Goal: Information Seeking & Learning: Learn about a topic

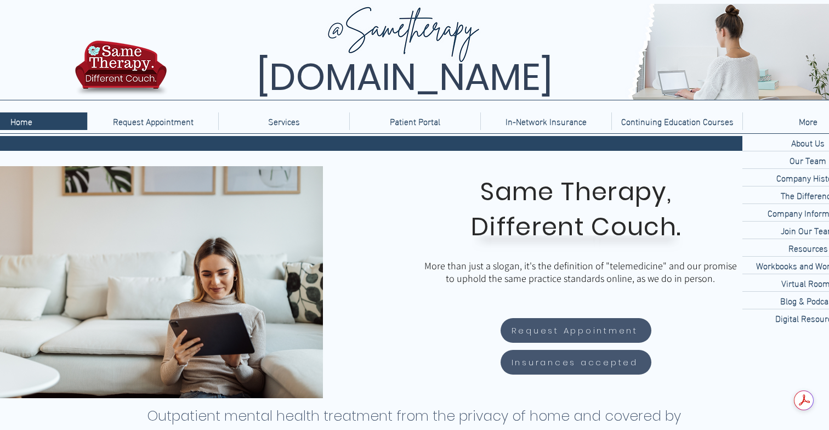
click at [790, 122] on div "More" at bounding box center [808, 121] width 125 height 18
click at [811, 304] on p "Blog & Podcast" at bounding box center [808, 300] width 64 height 17
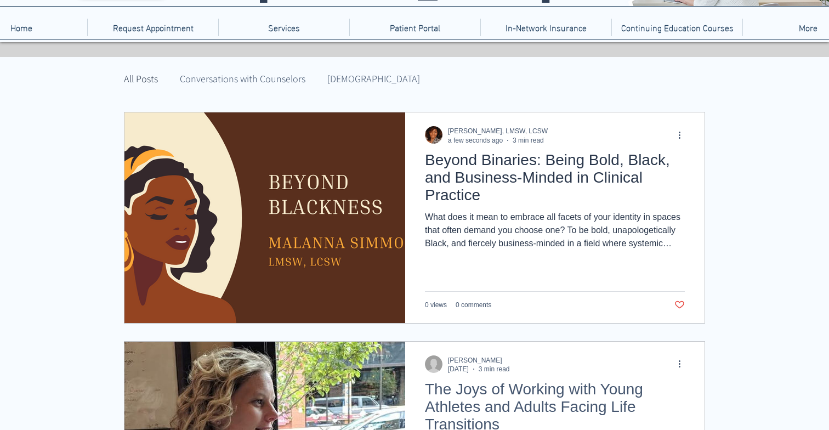
scroll to position [89, 0]
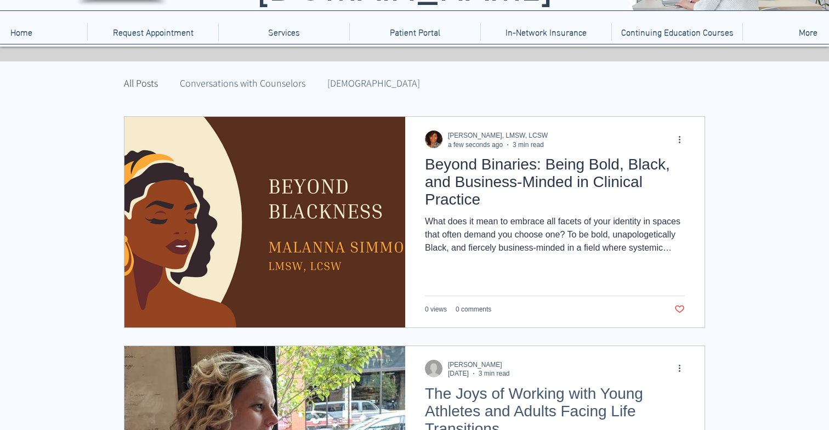
click at [560, 166] on h2 "Beyond Binaries: Being Bold, Black, and Business-Minded in Clinical Practice" at bounding box center [555, 182] width 260 height 53
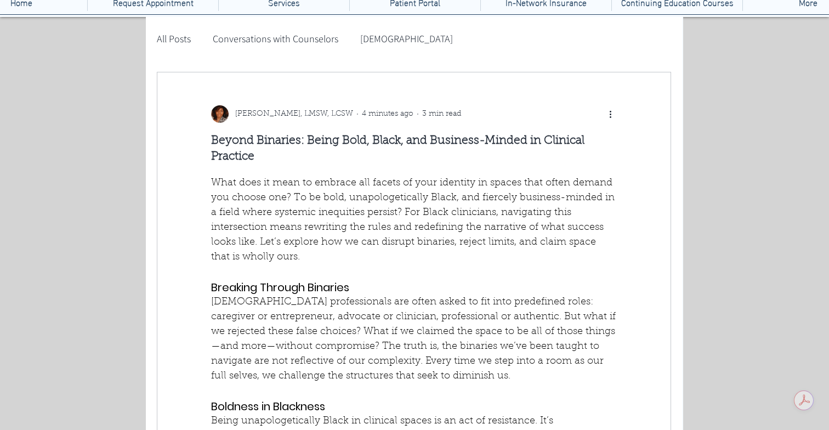
scroll to position [118, 0]
